Goal: Navigation & Orientation: Find specific page/section

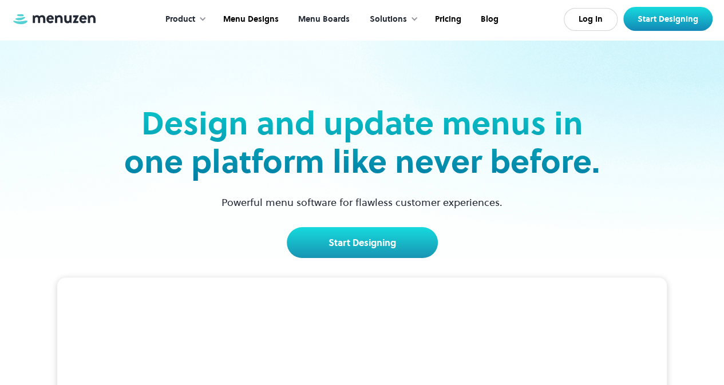
click at [310, 15] on link "Menu Boards" at bounding box center [322, 19] width 71 height 35
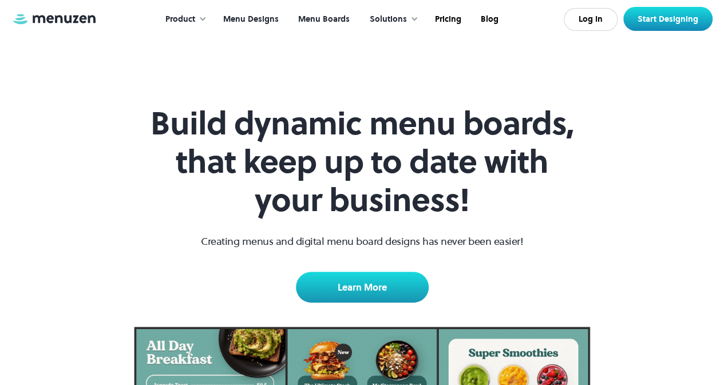
click at [260, 19] on link "Menu Designs" at bounding box center [249, 19] width 75 height 35
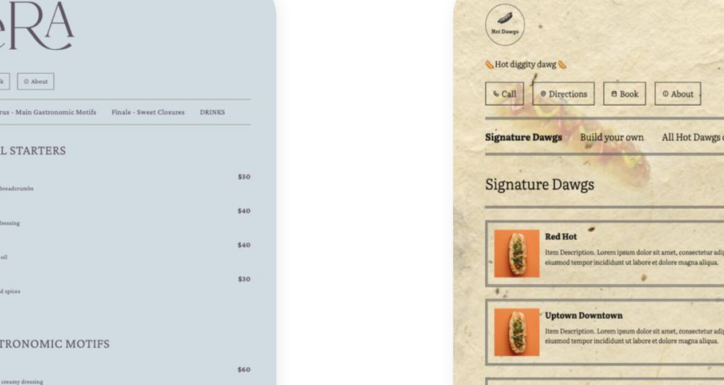
scroll to position [1503, 0]
